Goal: Information Seeking & Learning: Learn about a topic

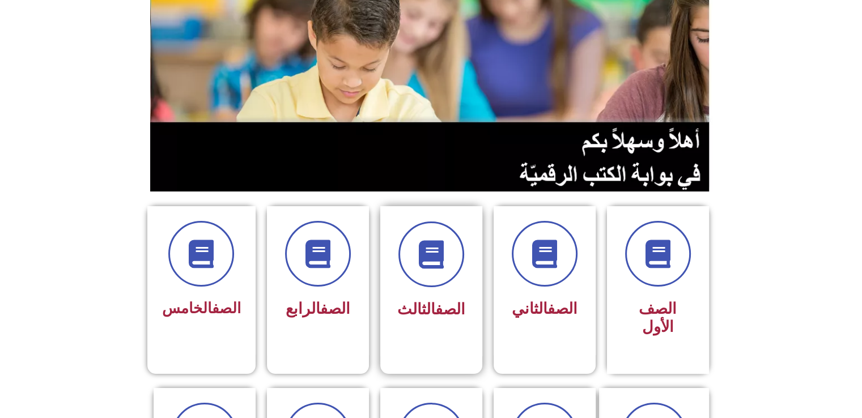
scroll to position [113, 0]
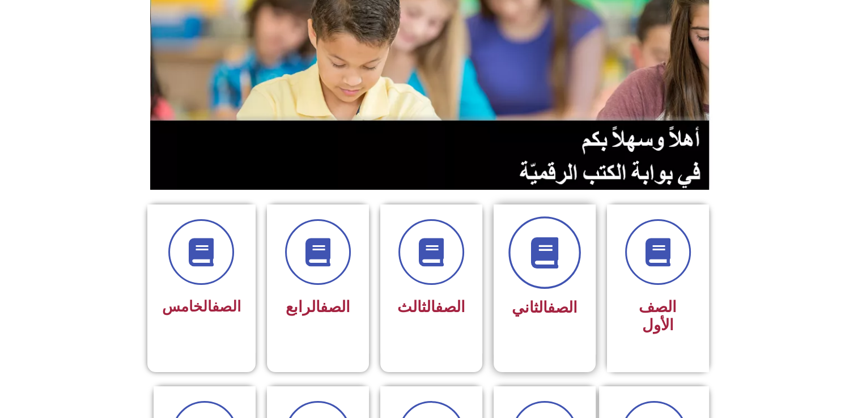
click at [555, 282] on span at bounding box center [544, 252] width 73 height 73
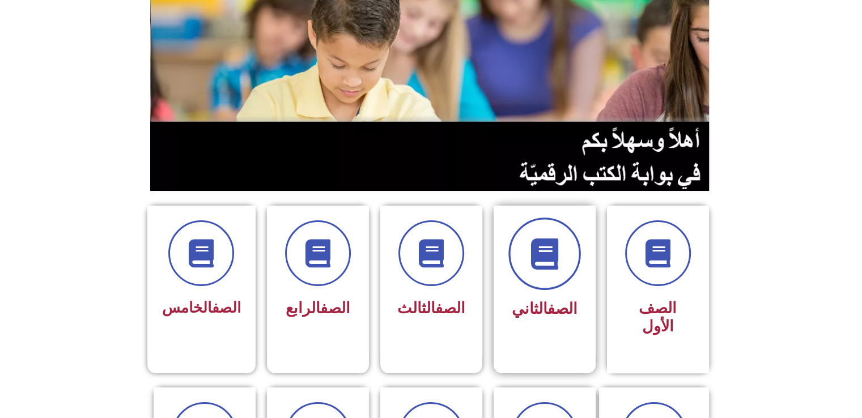
scroll to position [113, 0]
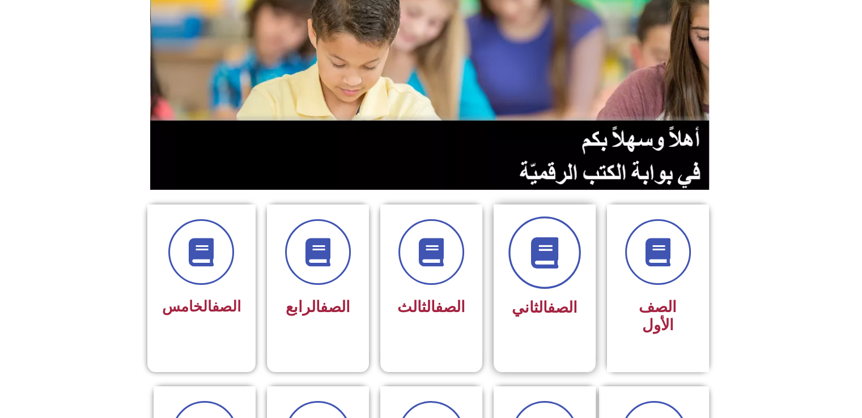
click at [537, 270] on span at bounding box center [544, 252] width 73 height 73
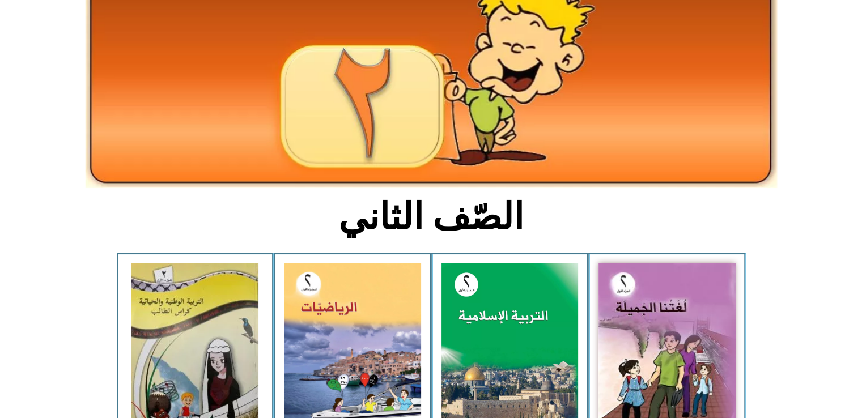
scroll to position [113, 0]
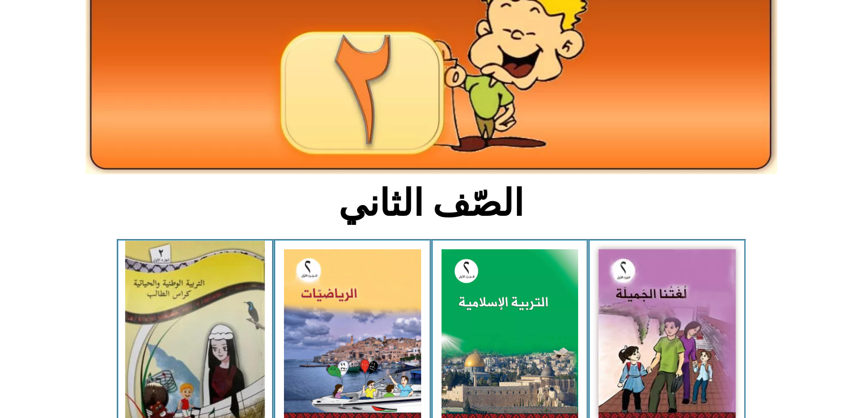
click at [213, 297] on img at bounding box center [194, 334] width 139 height 187
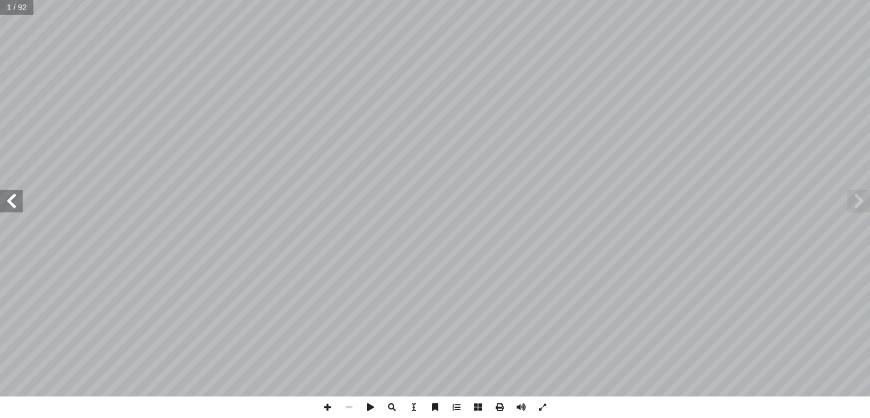
click at [16, 200] on span at bounding box center [11, 201] width 23 height 23
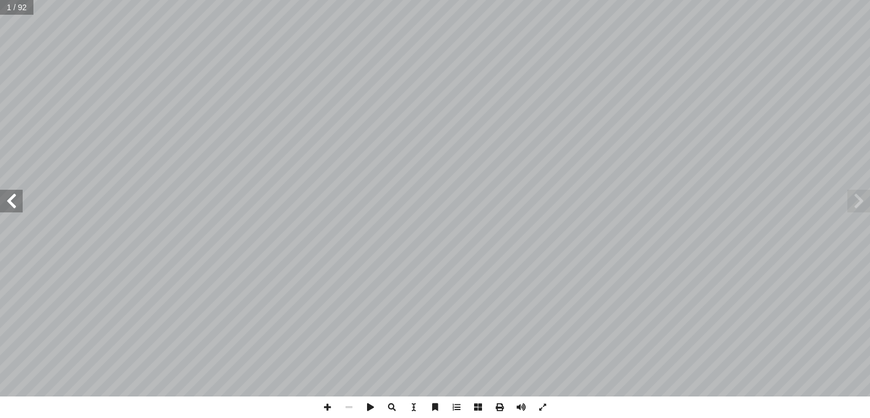
click at [14, 198] on span at bounding box center [11, 201] width 23 height 23
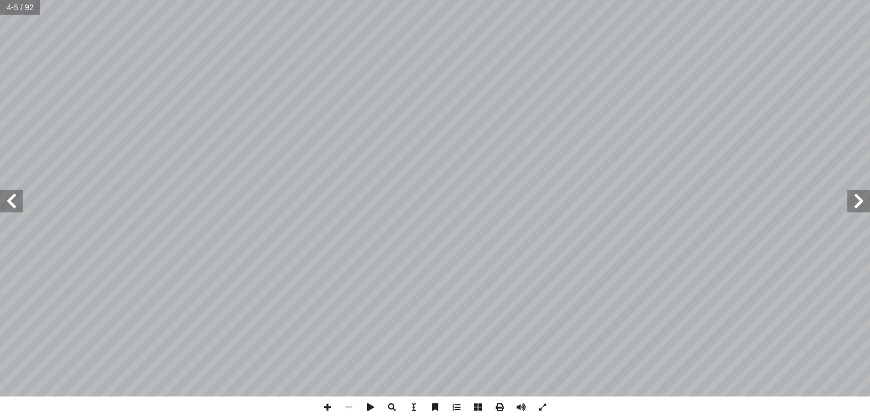
click at [14, 198] on span at bounding box center [11, 201] width 23 height 23
click at [6, 193] on span at bounding box center [11, 201] width 23 height 23
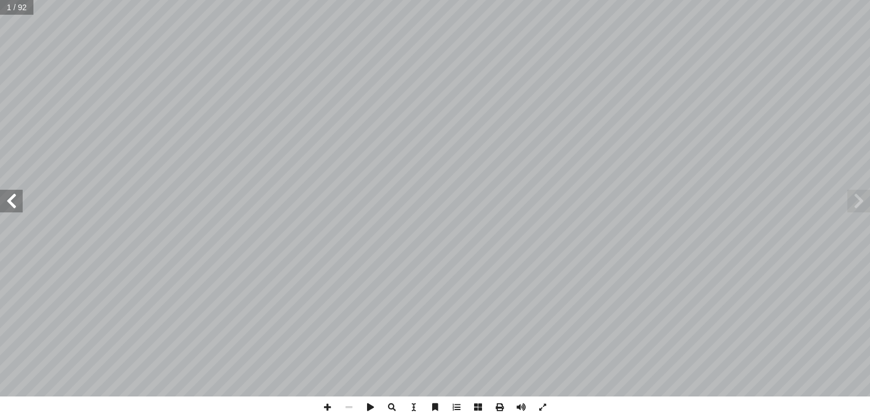
click at [22, 210] on span at bounding box center [11, 201] width 23 height 23
click at [22, 209] on span at bounding box center [11, 201] width 23 height 23
